Goal: Navigation & Orientation: Find specific page/section

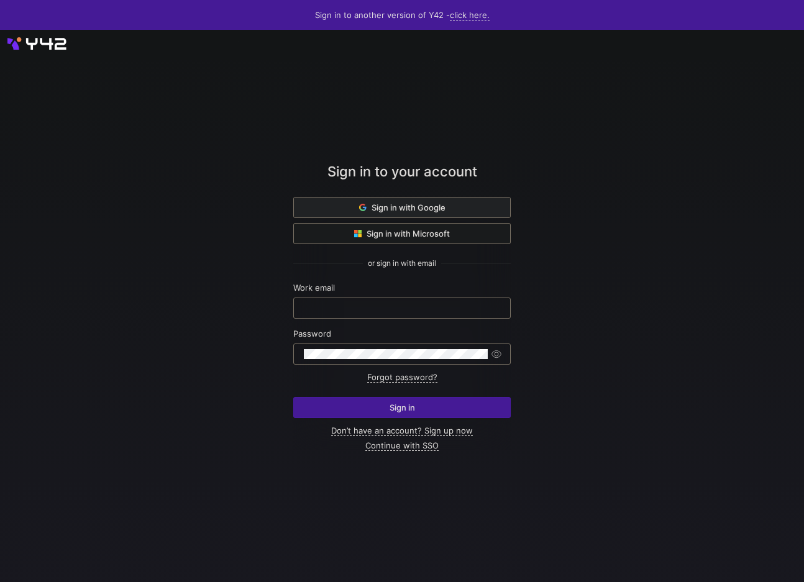
click at [416, 211] on span "Sign in with Google" at bounding box center [402, 208] width 86 height 10
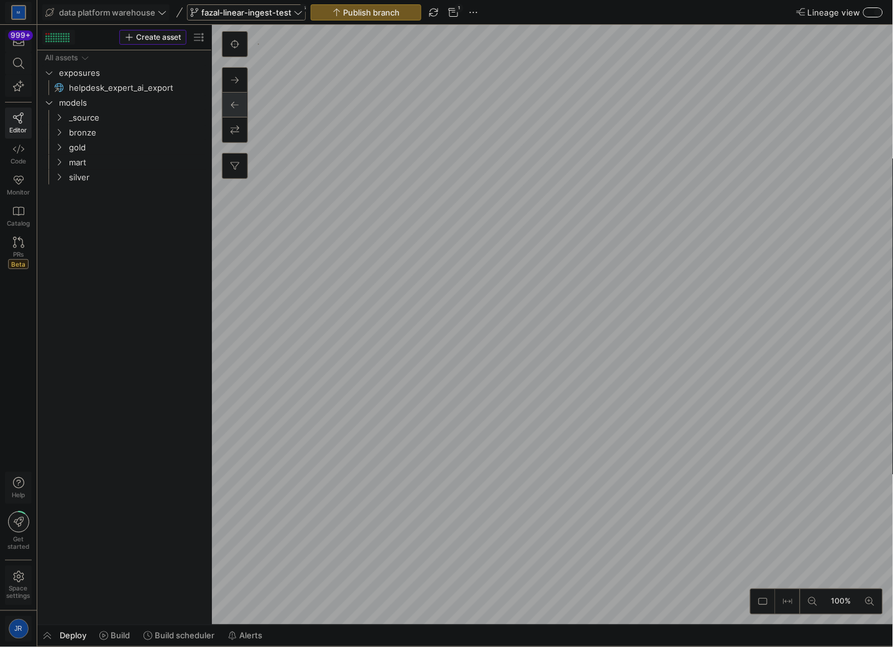
click at [245, 11] on span "fazal-linear-ingest-test" at bounding box center [246, 12] width 90 height 10
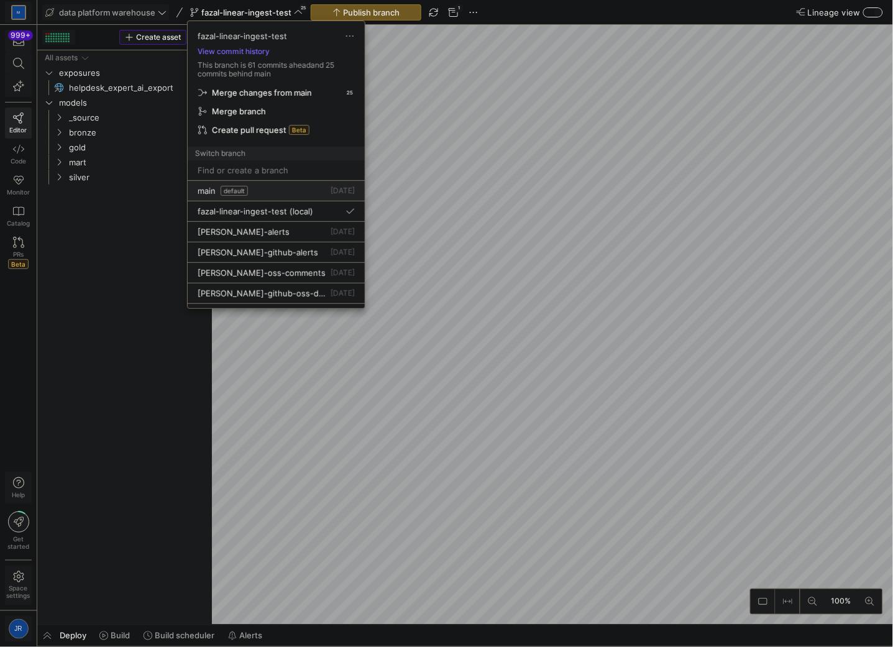
click at [218, 190] on div "main default" at bounding box center [223, 191] width 50 height 10
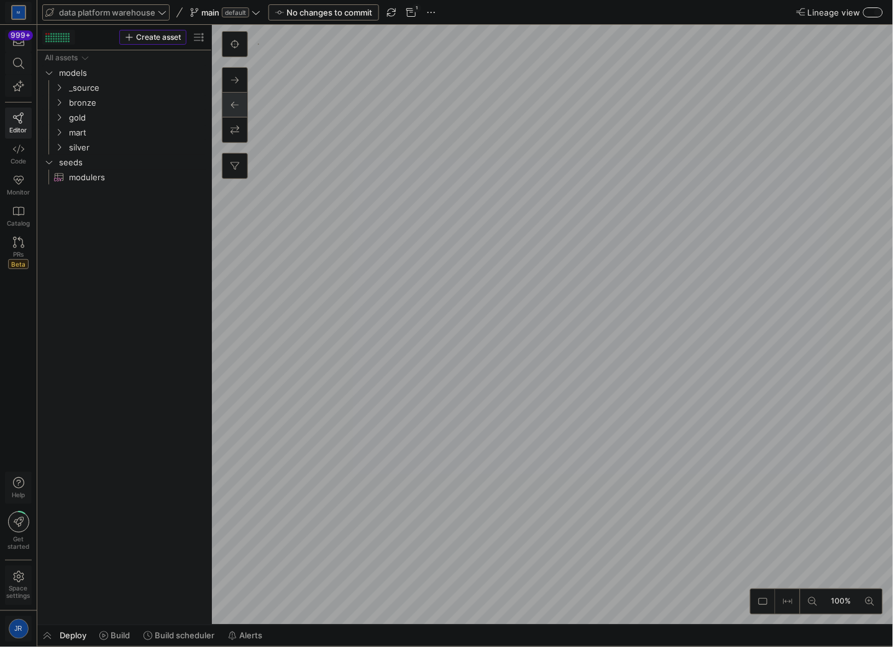
click at [158, 11] on icon at bounding box center [162, 12] width 9 height 9
